Goal: Task Accomplishment & Management: Manage account settings

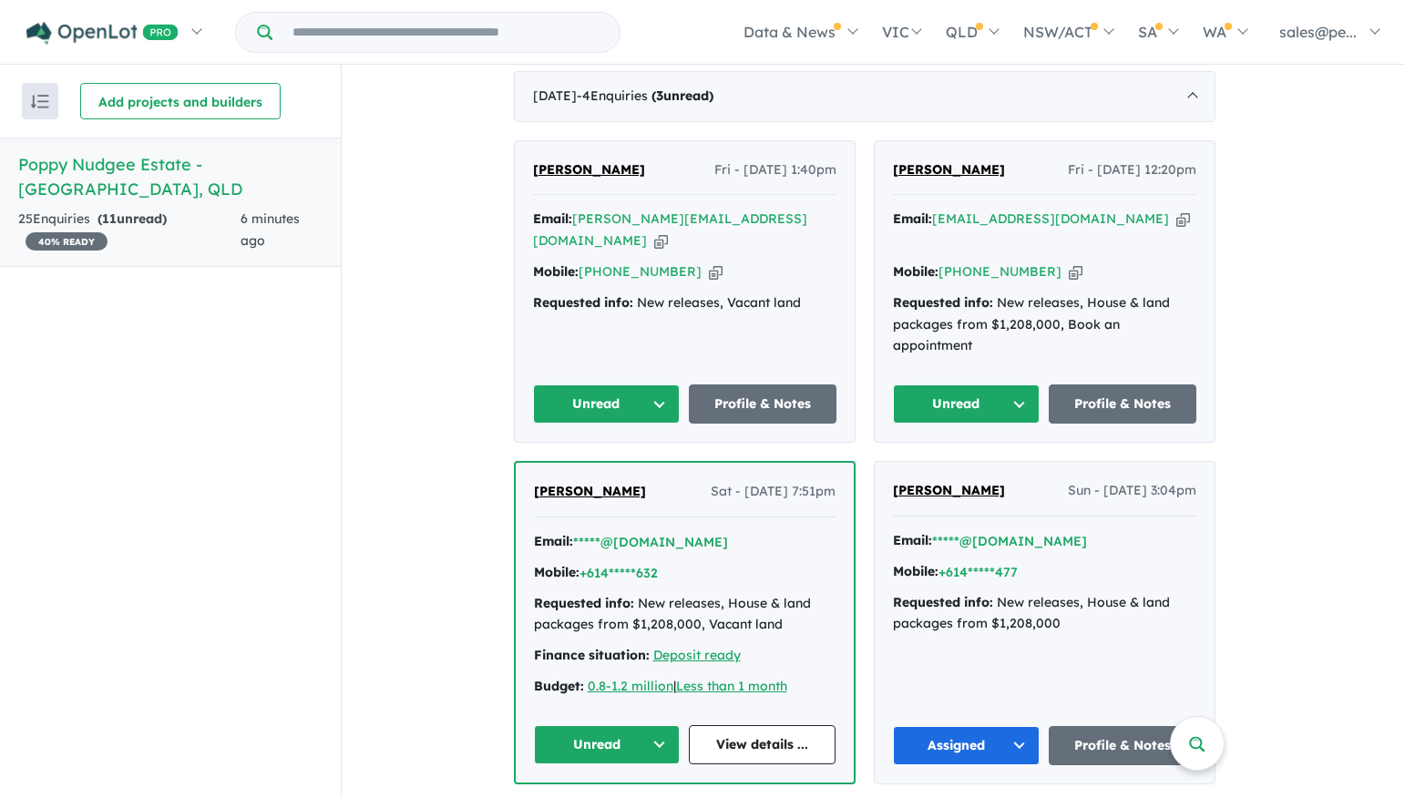
scroll to position [719, 0]
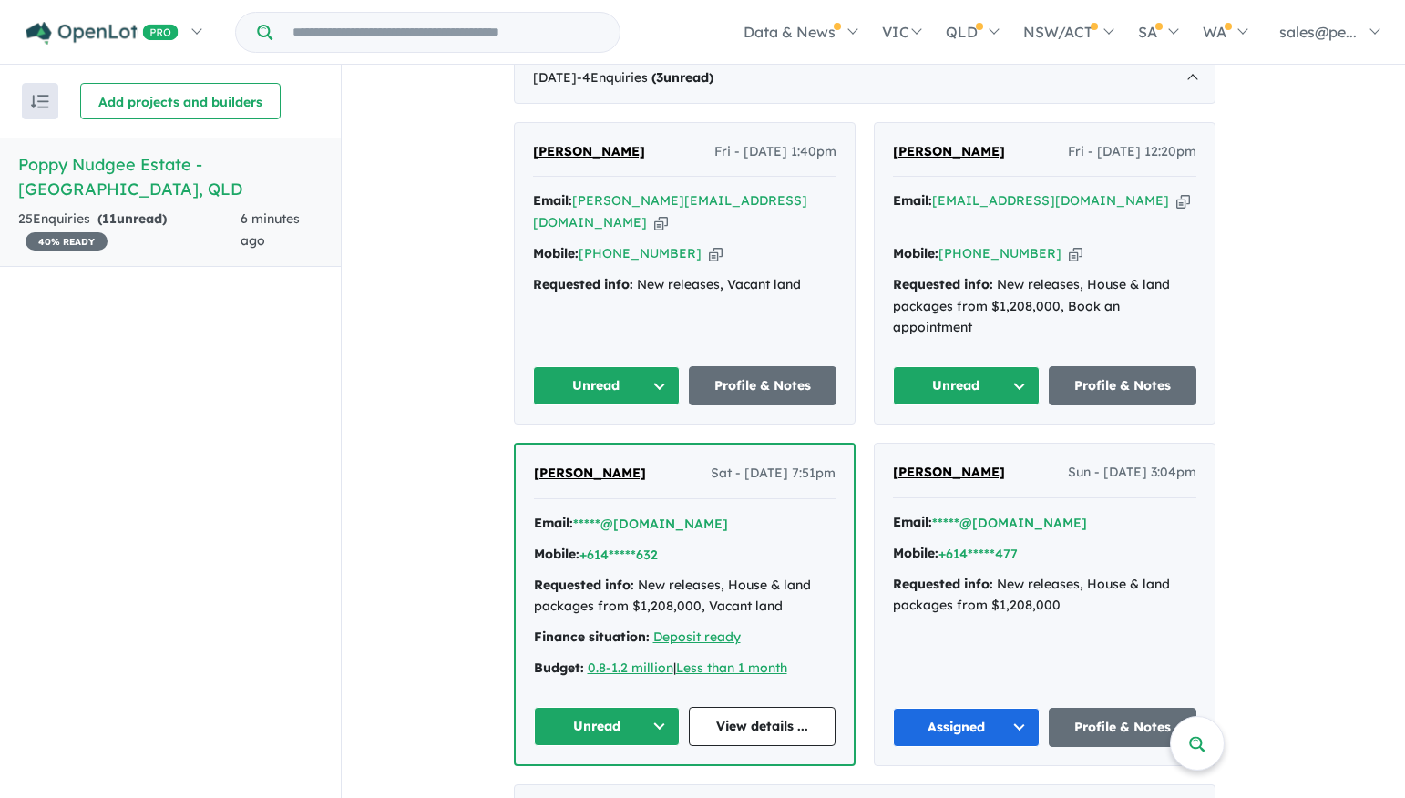
click at [660, 707] on button "Unread" at bounding box center [607, 726] width 147 height 39
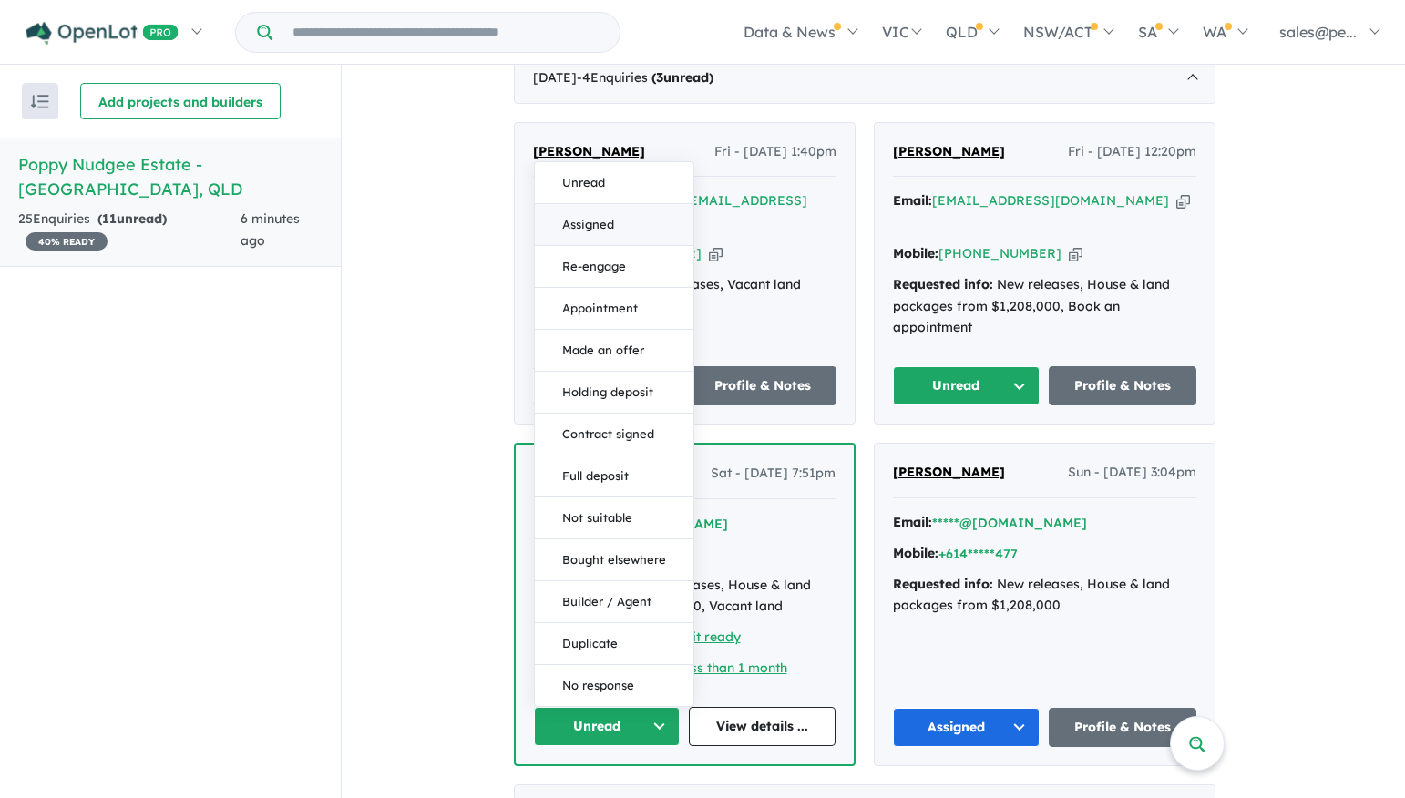
click at [628, 204] on button "Assigned" at bounding box center [614, 225] width 158 height 42
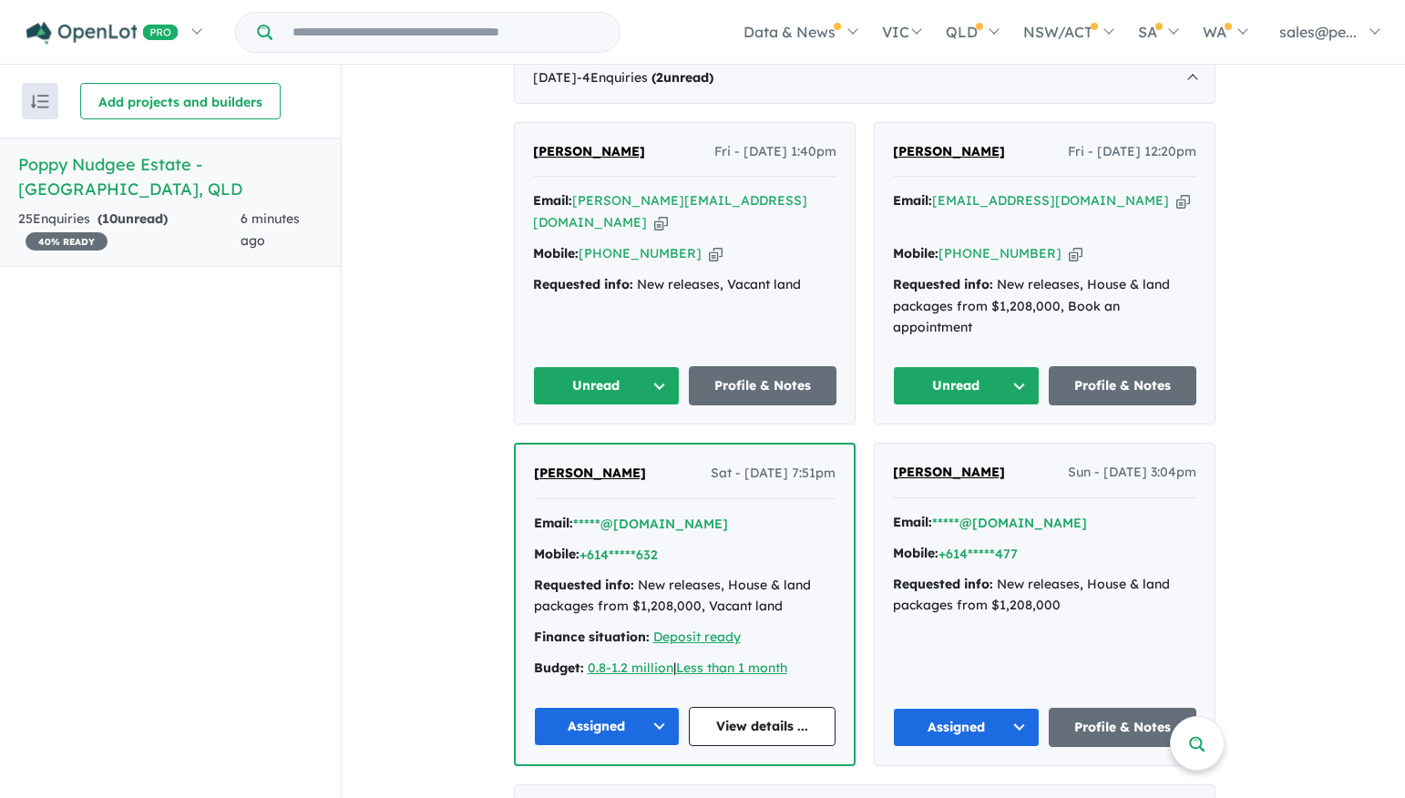
click at [1021, 366] on button "Unread" at bounding box center [967, 385] width 148 height 39
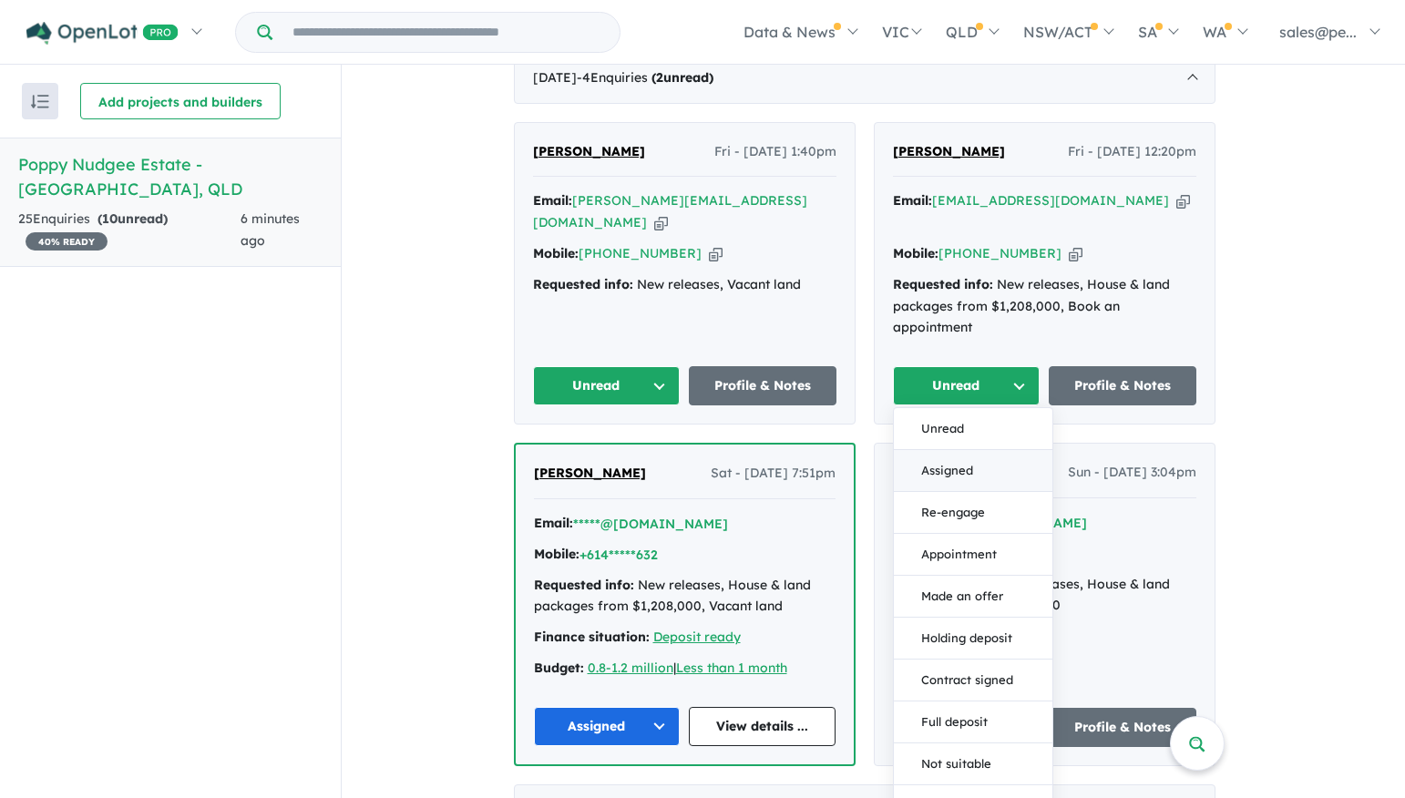
click at [956, 450] on button "Assigned" at bounding box center [973, 471] width 158 height 42
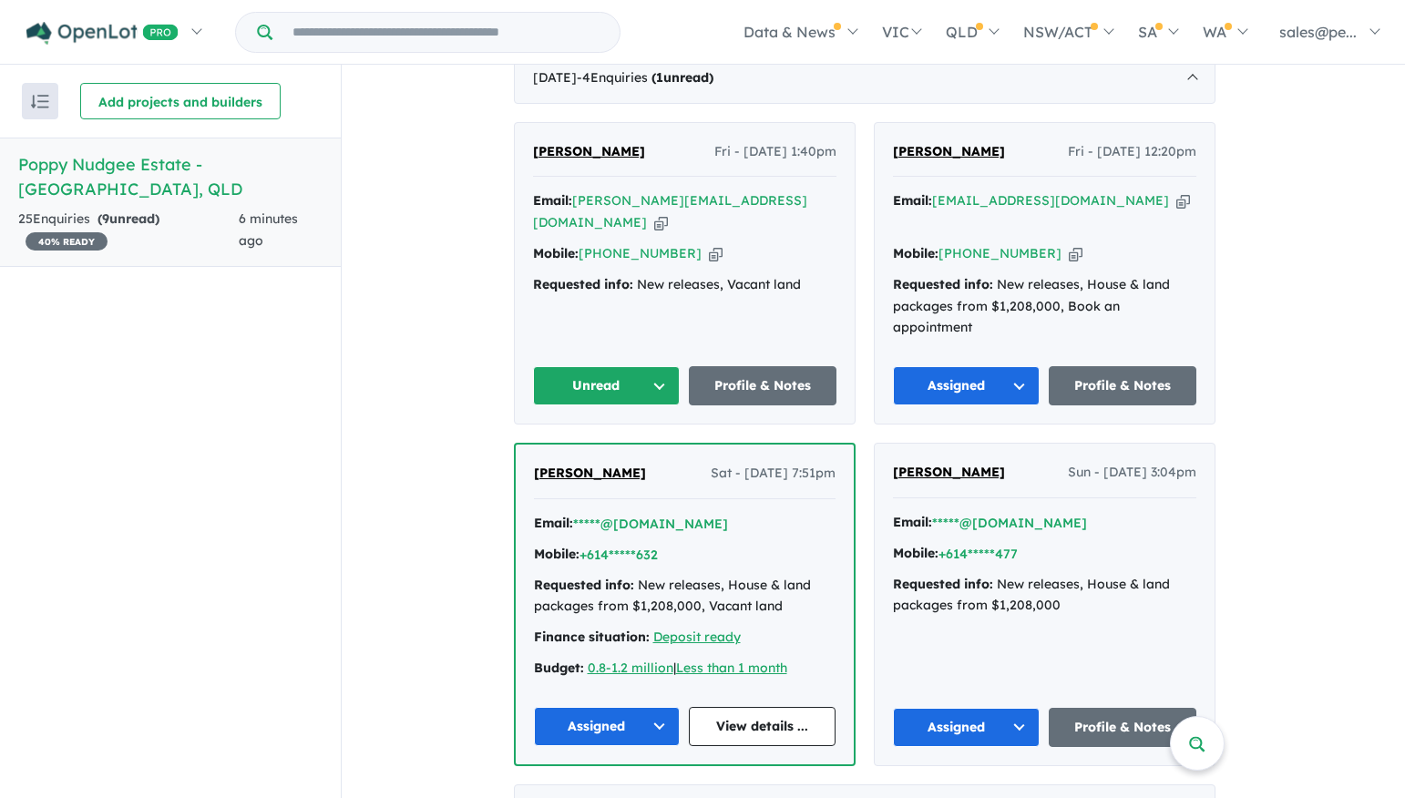
click at [668, 213] on icon "button" at bounding box center [661, 222] width 14 height 19
click at [709, 244] on icon "button" at bounding box center [716, 253] width 14 height 19
click at [663, 366] on button "Unread" at bounding box center [607, 385] width 148 height 39
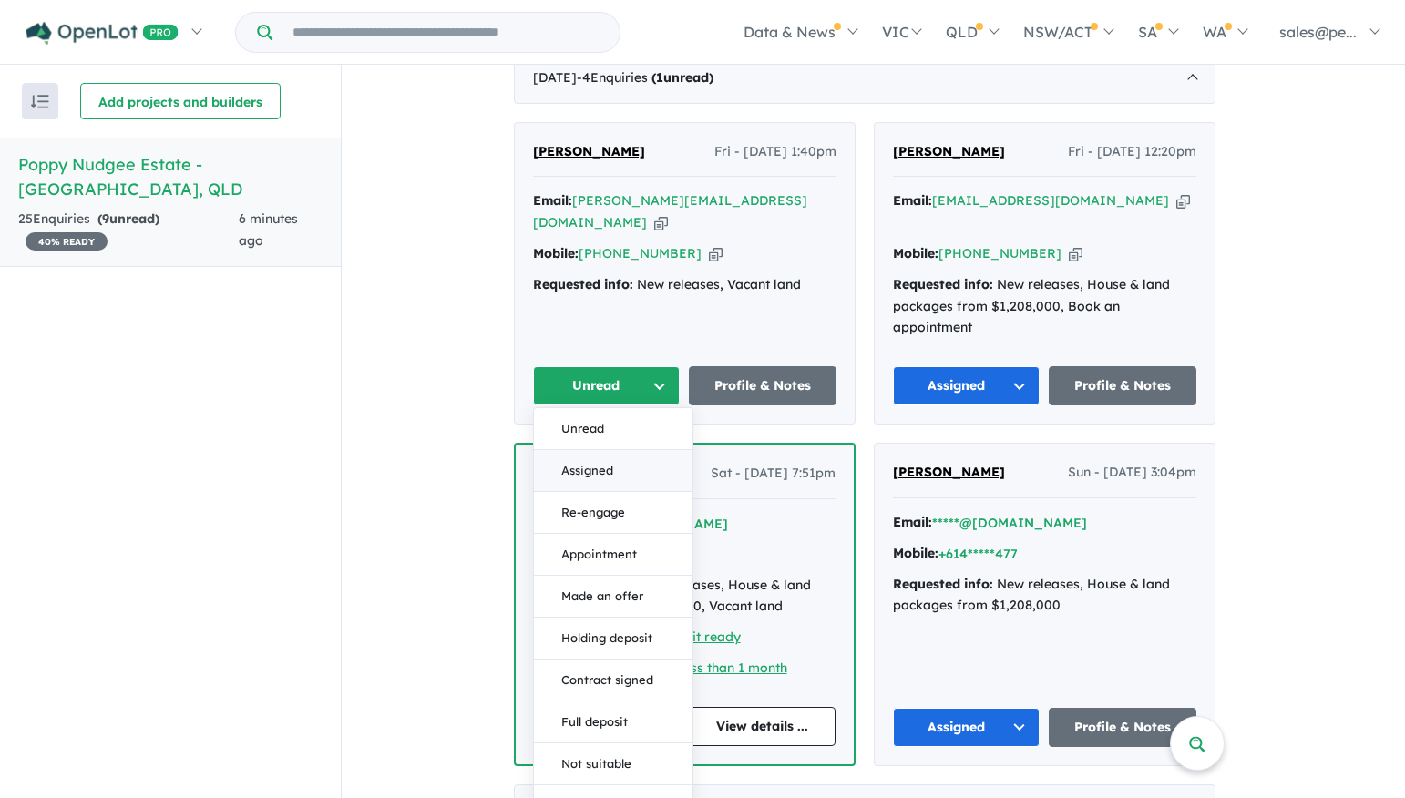
click at [610, 450] on button "Assigned" at bounding box center [613, 471] width 158 height 42
